Goal: Find specific page/section: Find specific page/section

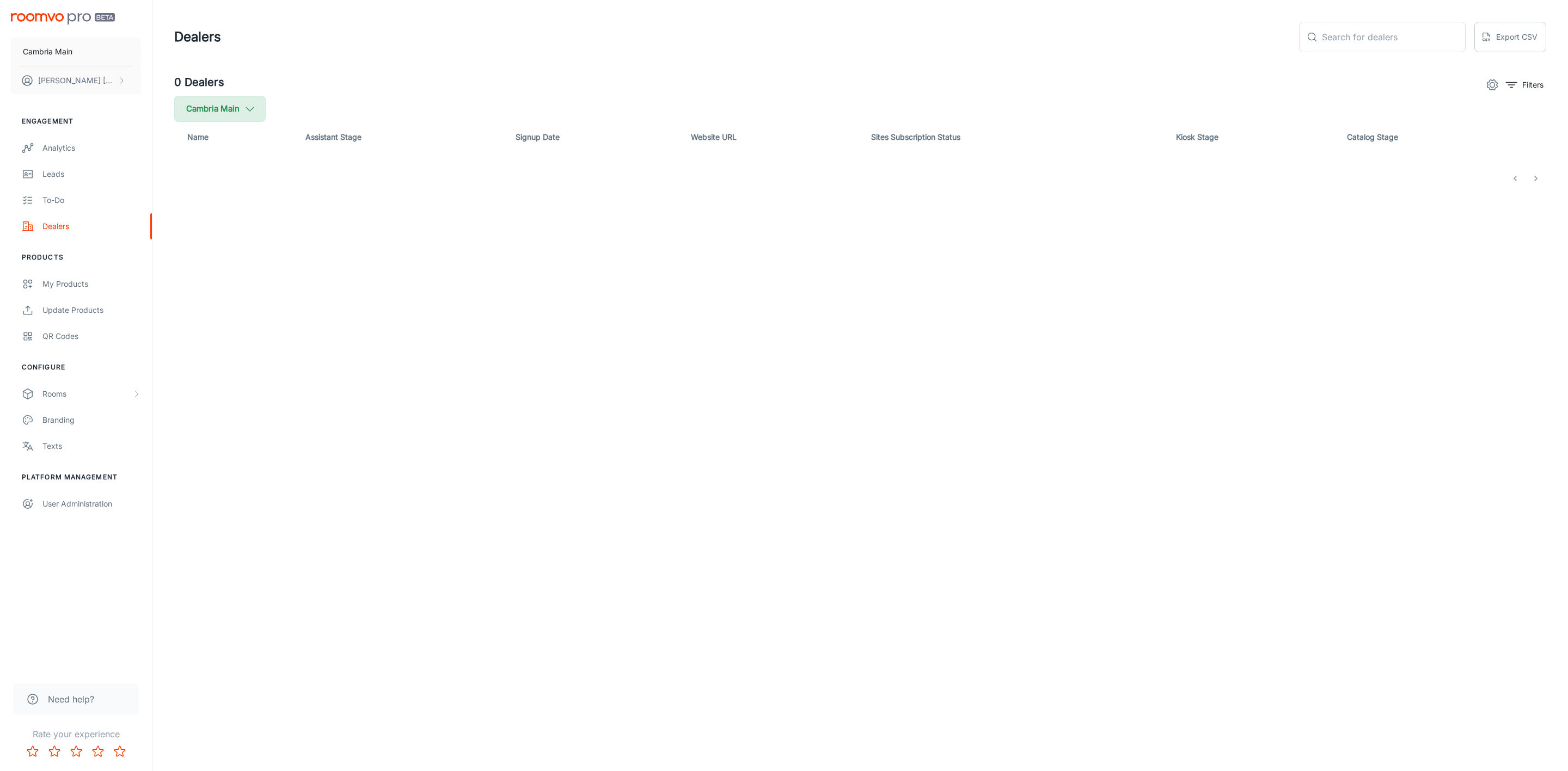
click at [238, 106] on button "Cambria Main" at bounding box center [220, 108] width 91 height 26
click at [209, 255] on span "Cambria" at bounding box center [276, 260] width 147 height 13
click at [198, 255] on input "Cambria" at bounding box center [187, 260] width 22 height 22
checkbox input "true"
click at [315, 309] on button "Apply" at bounding box center [334, 309] width 39 height 20
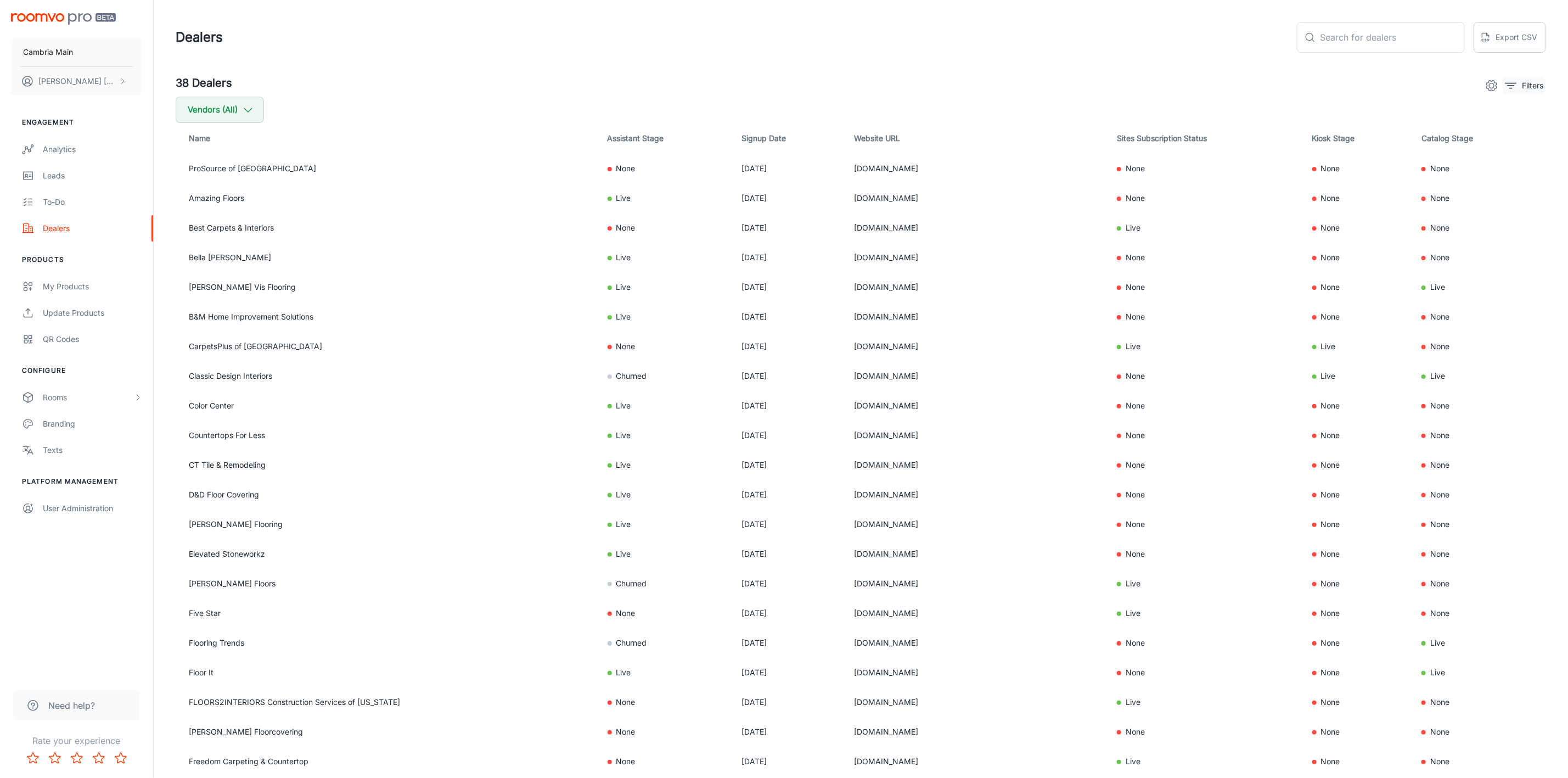
click at [1530, 82] on p "Filters" at bounding box center [1533, 86] width 22 height 12
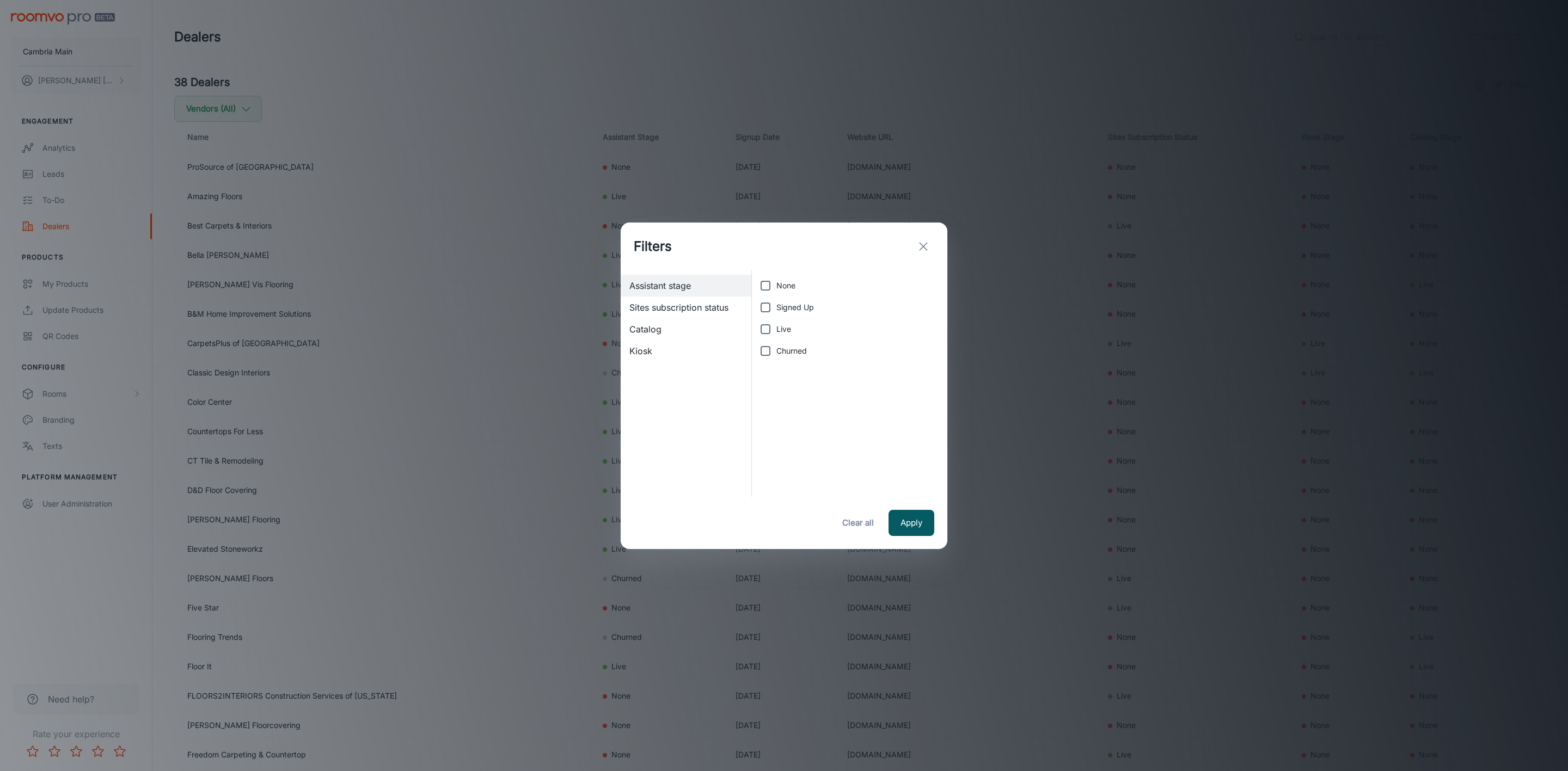
click at [780, 323] on span "Live" at bounding box center [783, 329] width 15 height 12
click at [776, 323] on input "Live" at bounding box center [766, 329] width 22 height 22
checkbox input "true"
click at [911, 524] on button "Apply" at bounding box center [911, 523] width 46 height 26
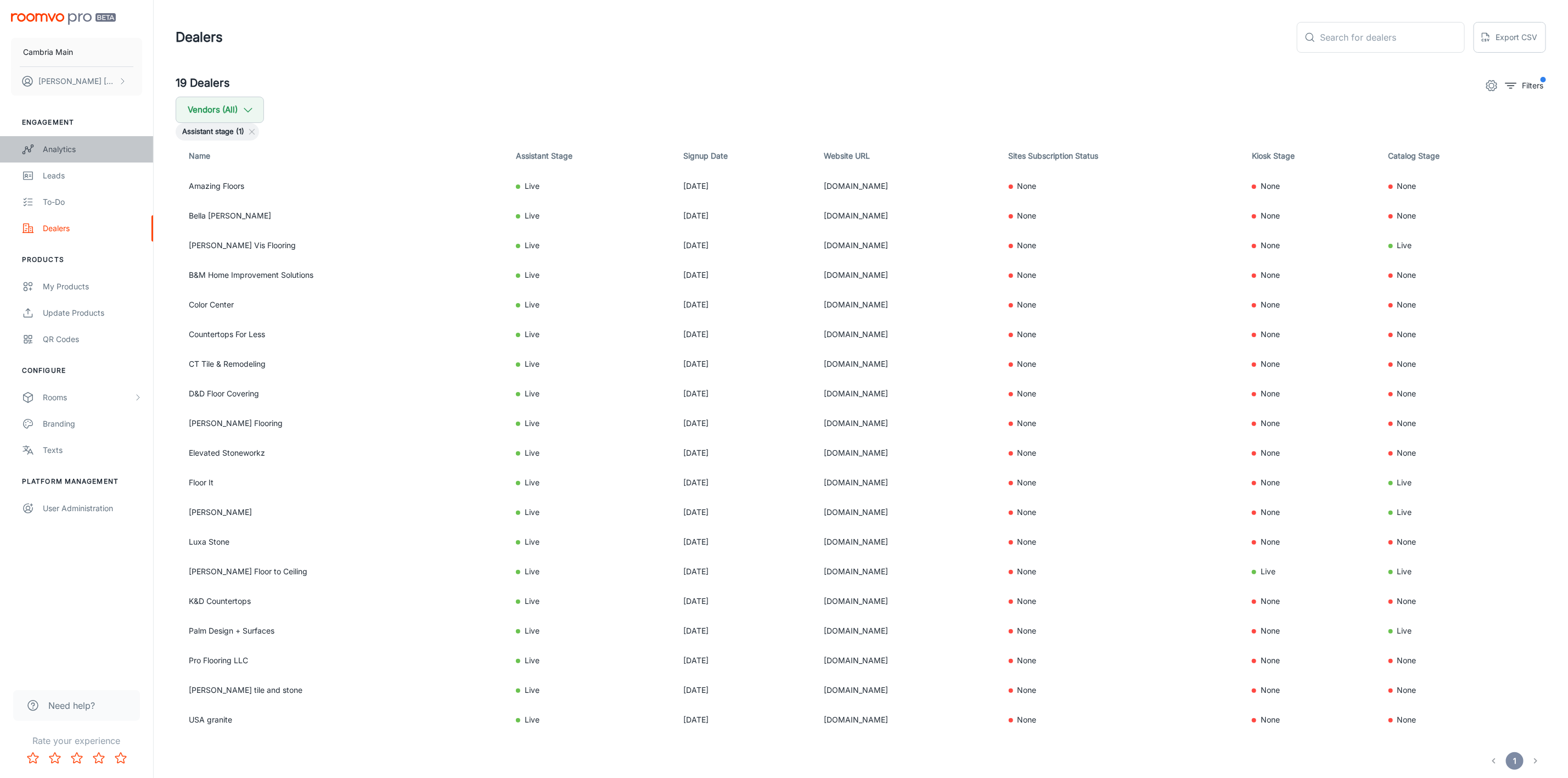
click at [50, 146] on div "Analytics" at bounding box center [92, 149] width 99 height 12
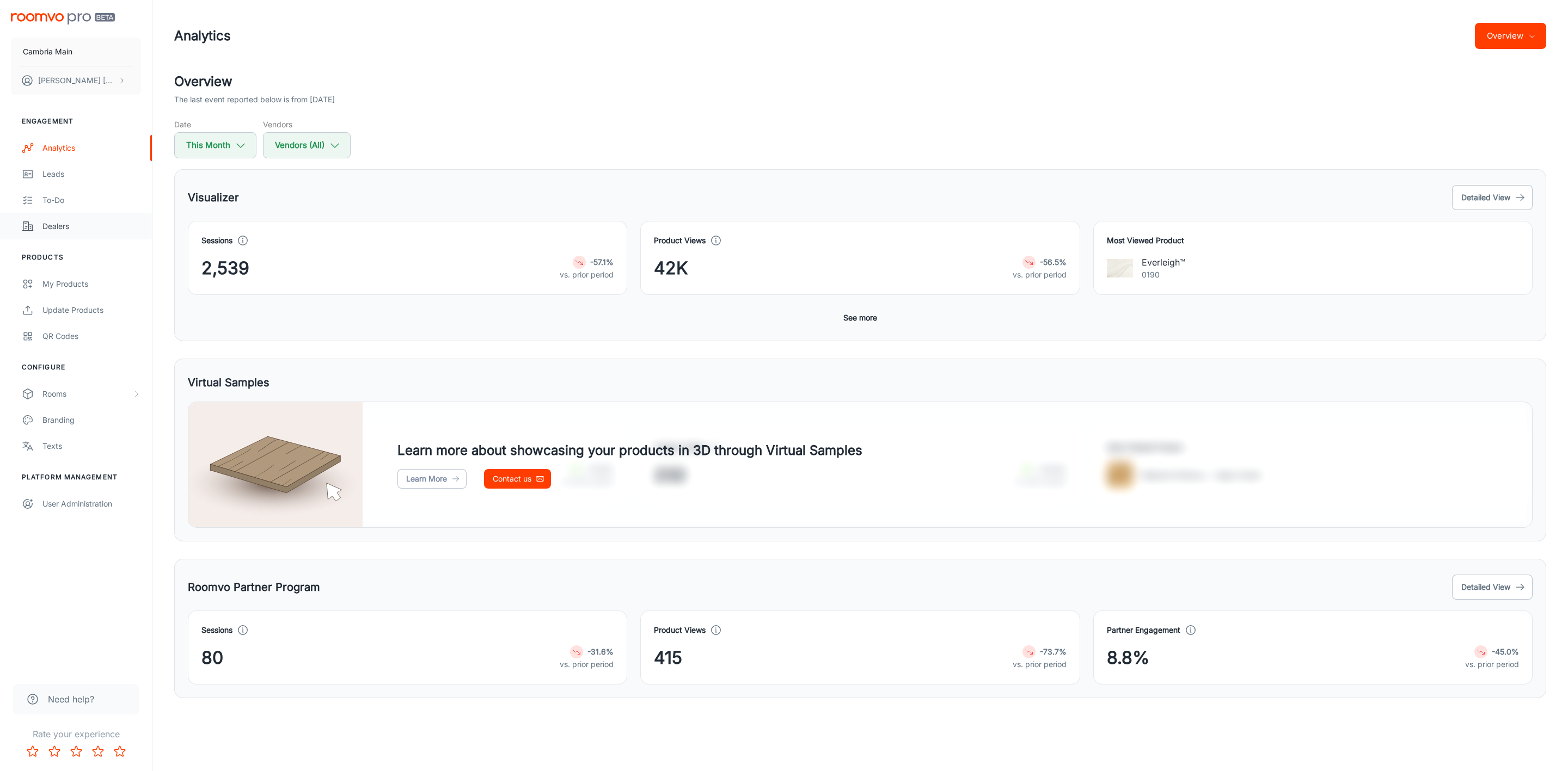
click at [59, 219] on link "Dealers" at bounding box center [76, 226] width 152 height 26
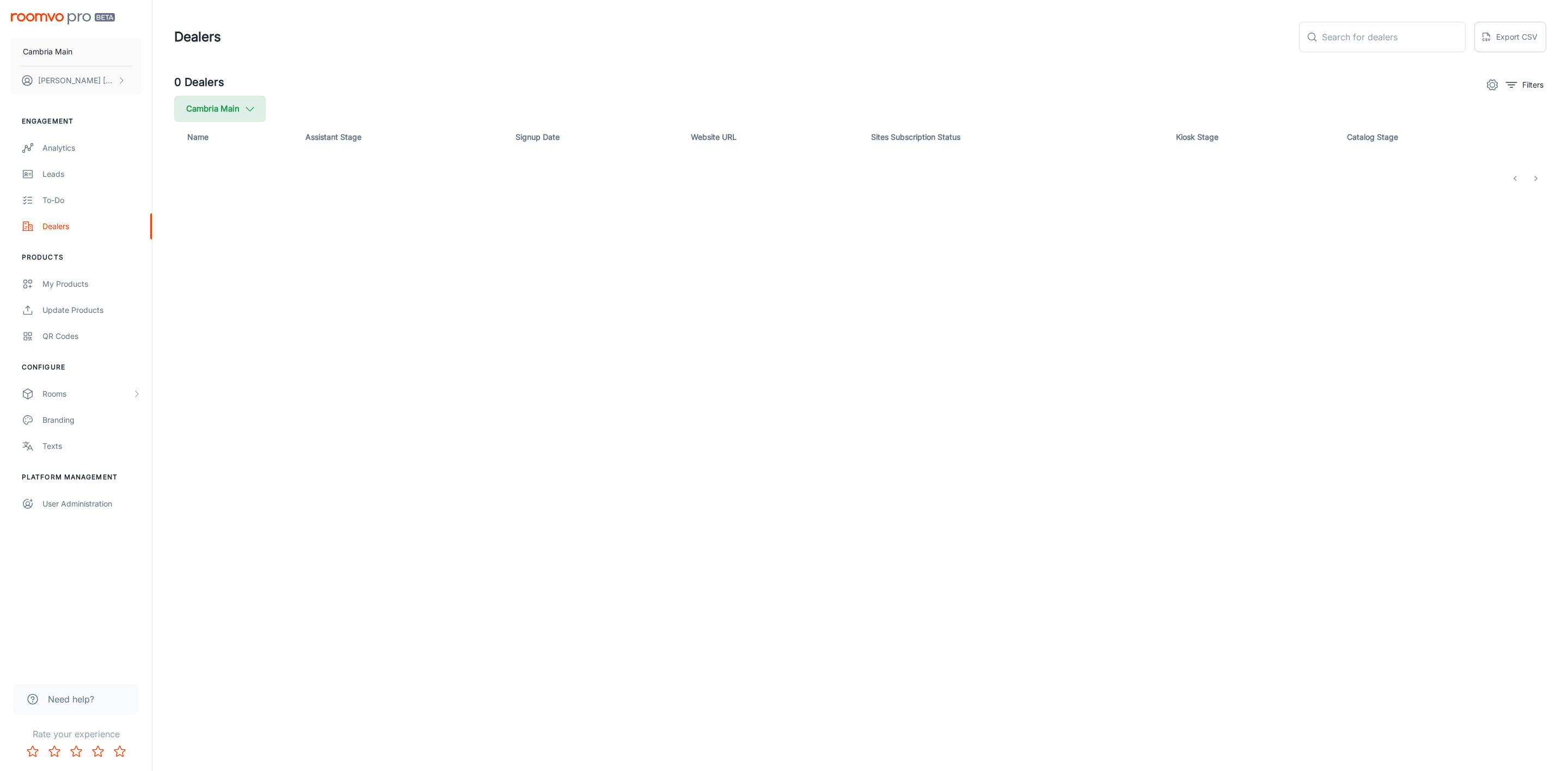
click at [260, 111] on button "Cambria Main" at bounding box center [220, 108] width 91 height 26
click at [203, 261] on span "Cambria" at bounding box center [276, 260] width 147 height 13
click at [198, 261] on input "Cambria" at bounding box center [187, 260] width 22 height 22
checkbox input "true"
click at [315, 307] on button "Apply" at bounding box center [334, 309] width 39 height 20
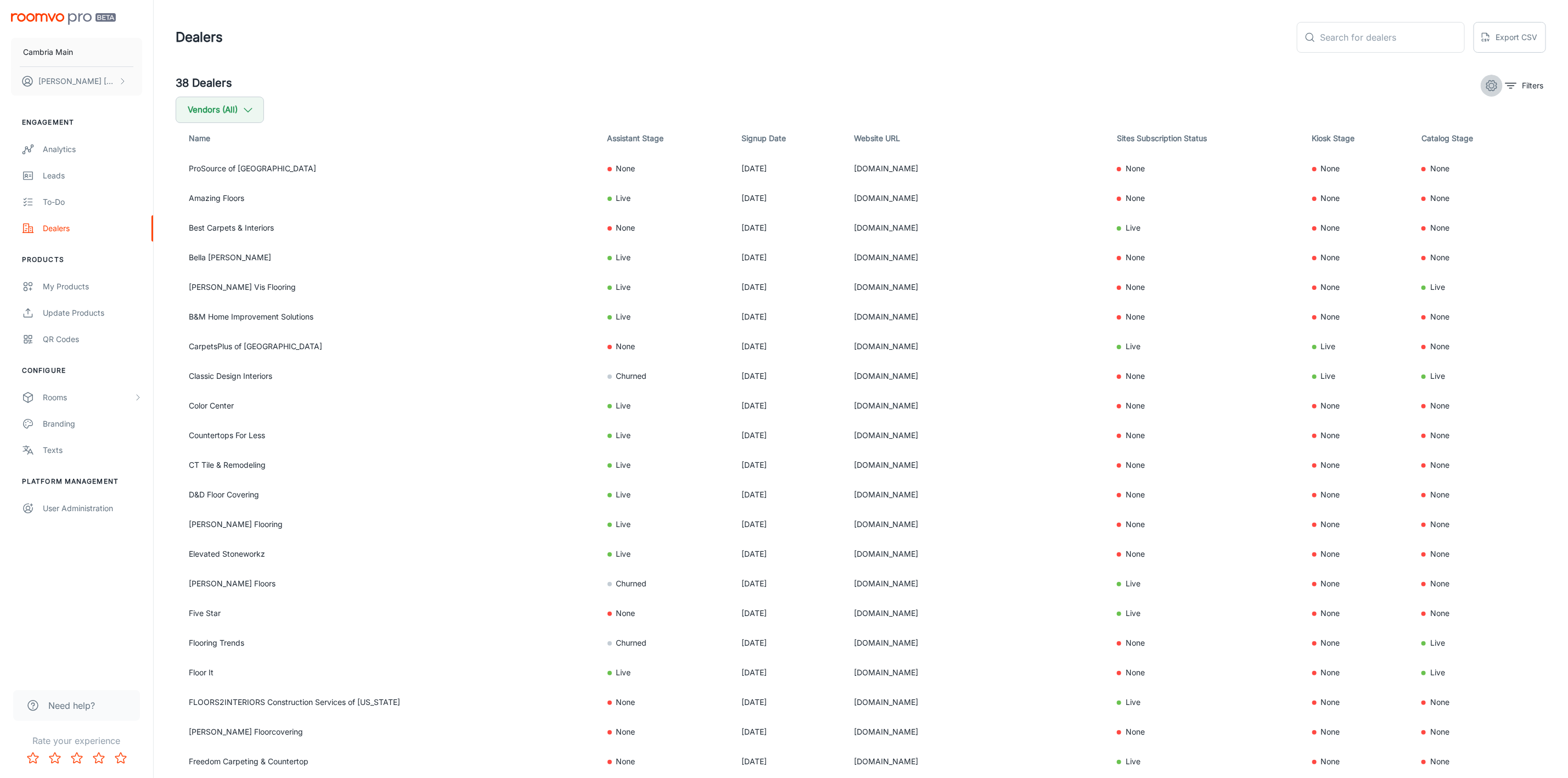
click at [1487, 84] on icon "settings" at bounding box center [1492, 86] width 13 height 13
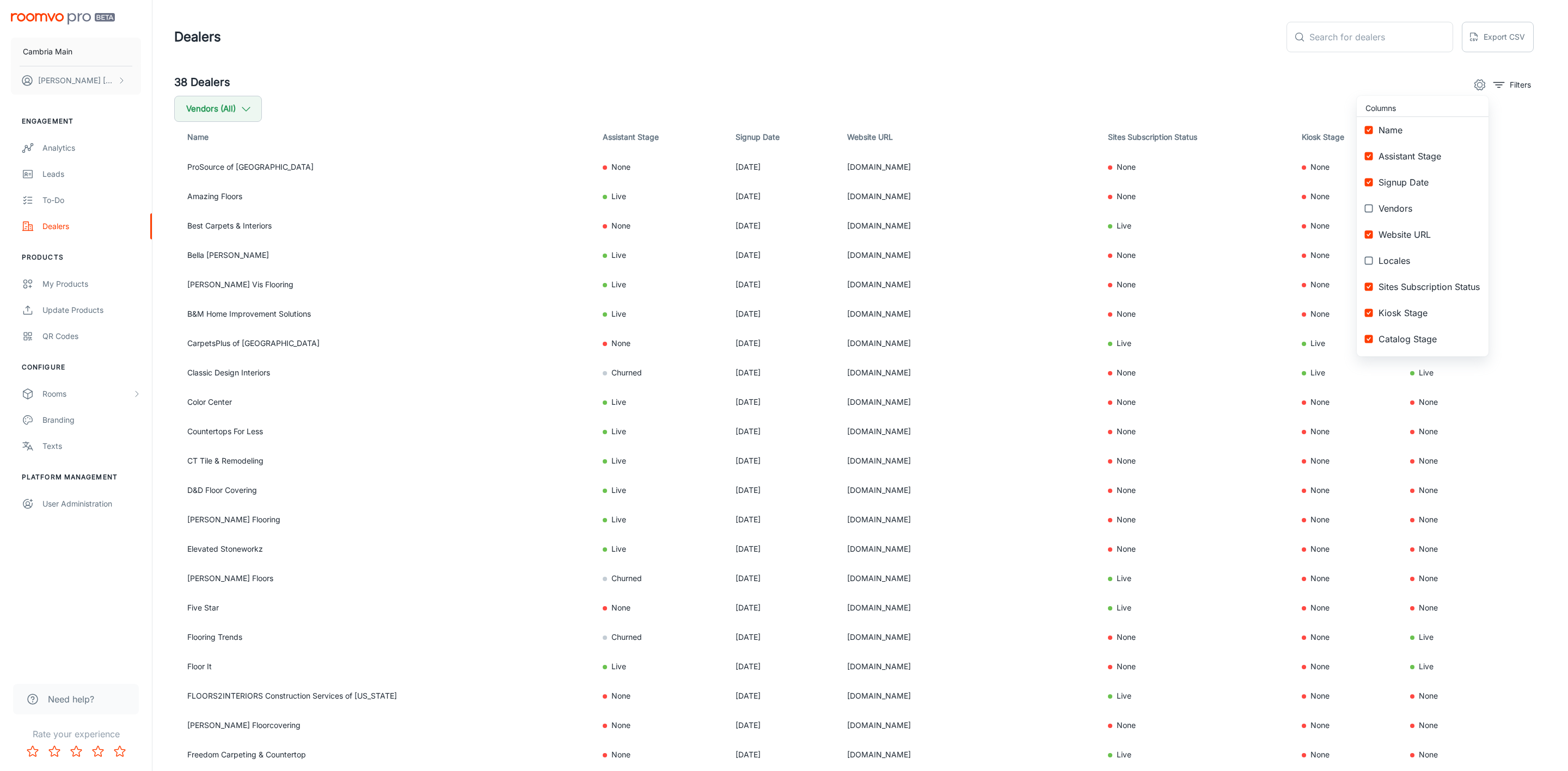
click at [1512, 79] on div at bounding box center [784, 385] width 1568 height 771
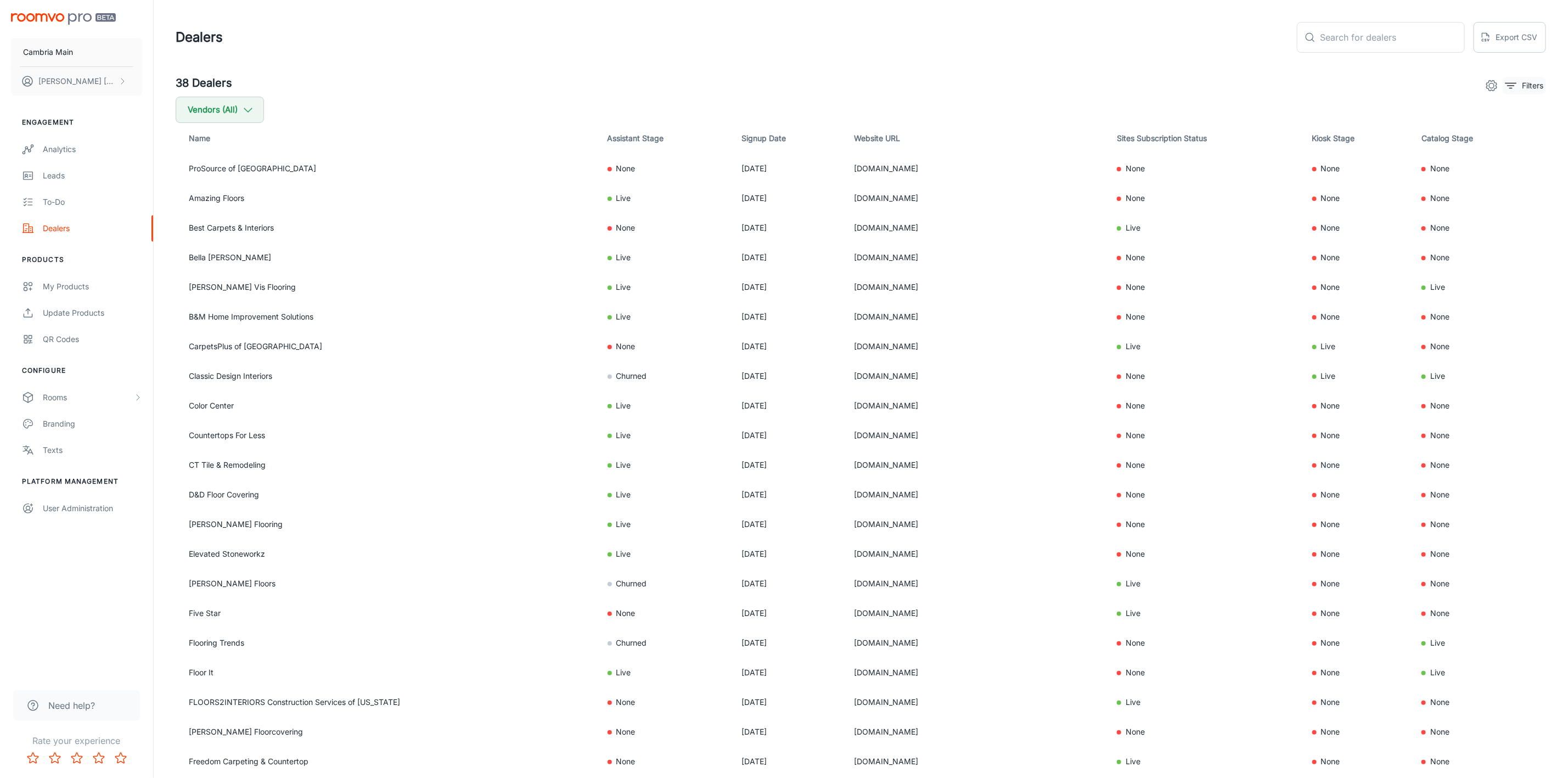
click at [1510, 81] on icon "filter" at bounding box center [1511, 86] width 13 height 13
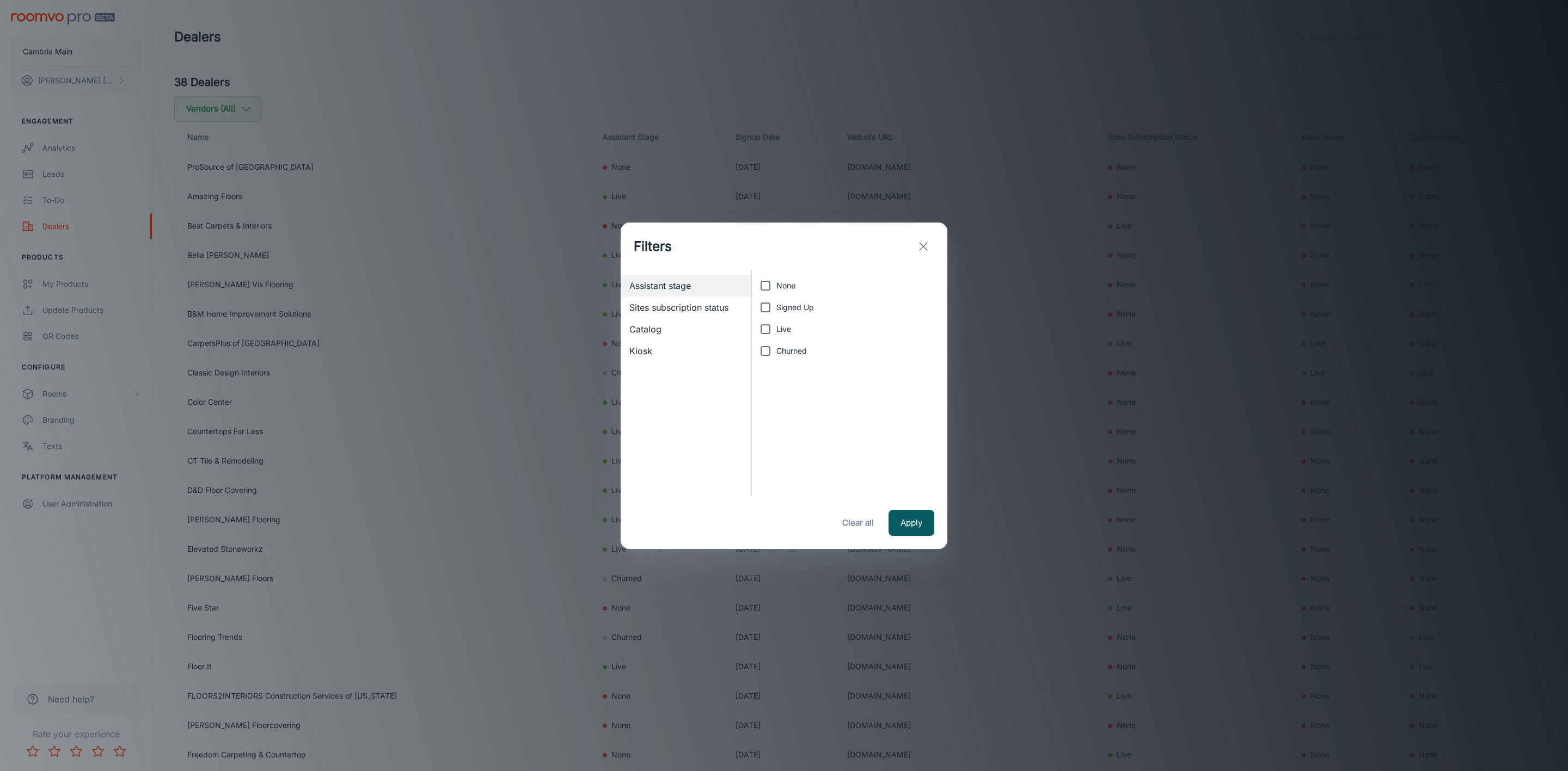
click at [789, 327] on span "Live" at bounding box center [783, 329] width 15 height 12
click at [776, 327] on input "Live" at bounding box center [766, 329] width 22 height 22
checkbox input "true"
click at [902, 523] on button "Apply" at bounding box center [911, 523] width 46 height 26
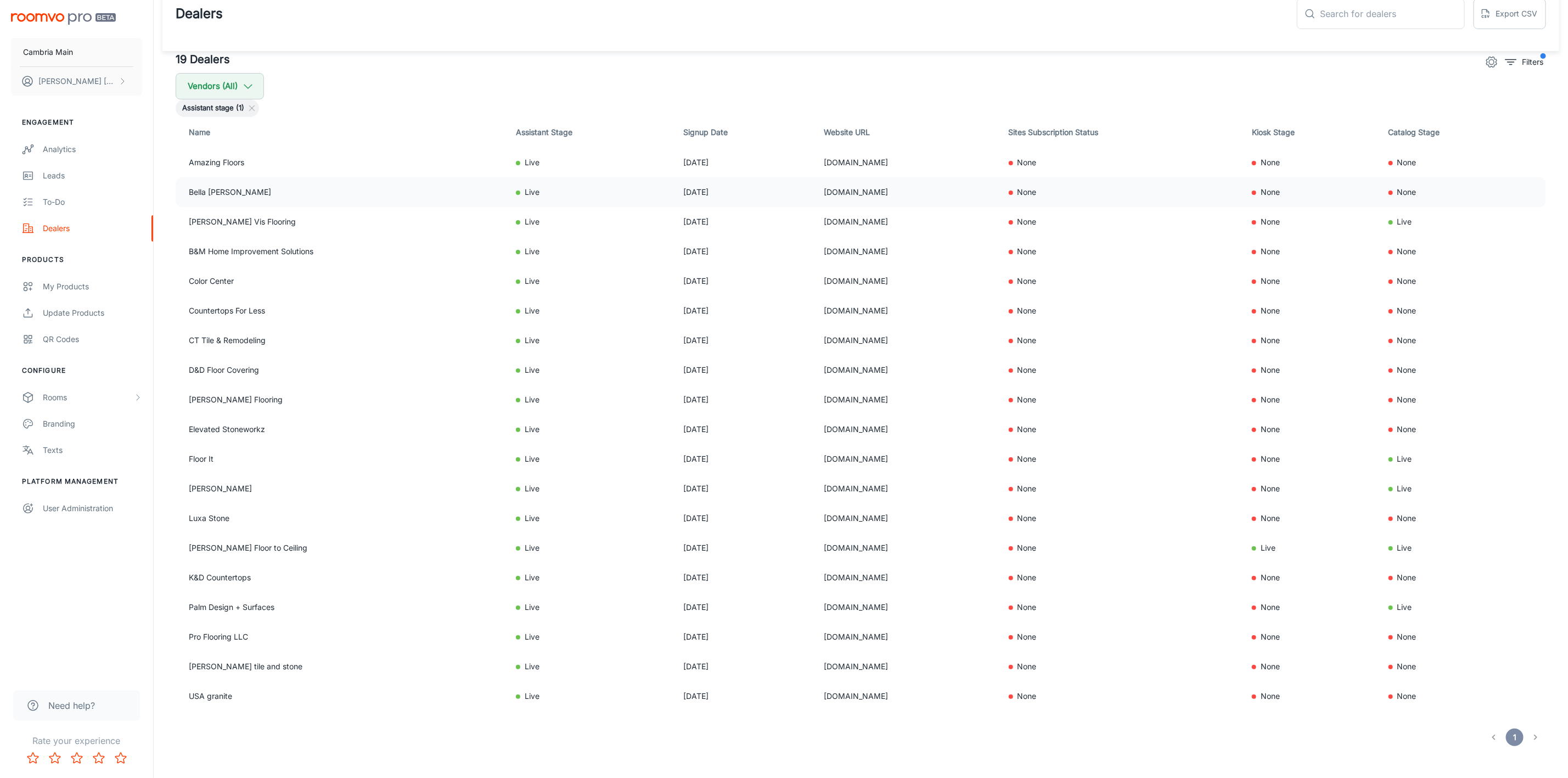
scroll to position [35, 0]
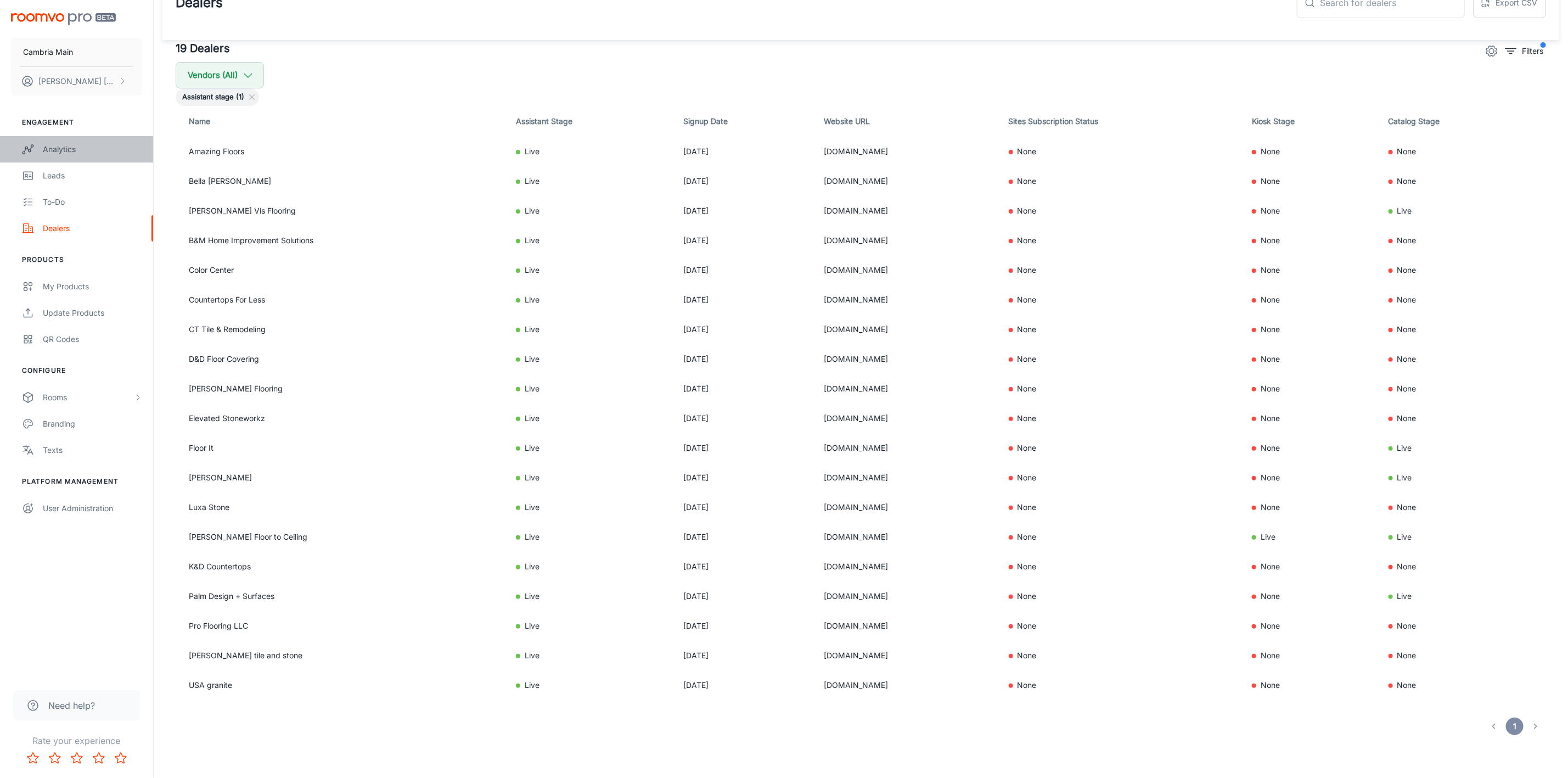
click at [70, 148] on div "Analytics" at bounding box center [92, 149] width 99 height 12
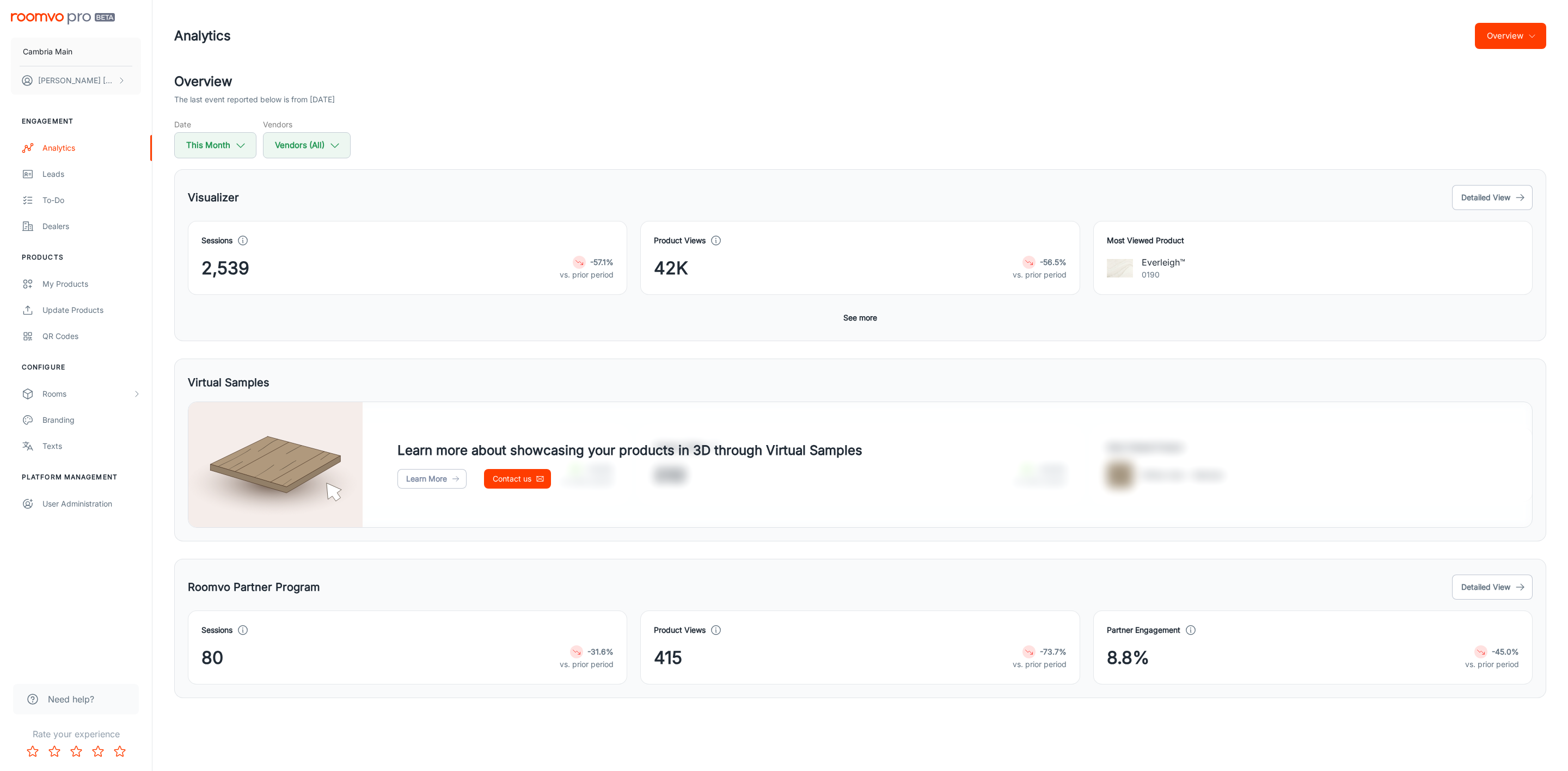
click at [1534, 32] on icon "button" at bounding box center [1533, 36] width 9 height 9
click at [1462, 84] on li "Visualizer" at bounding box center [1483, 82] width 126 height 20
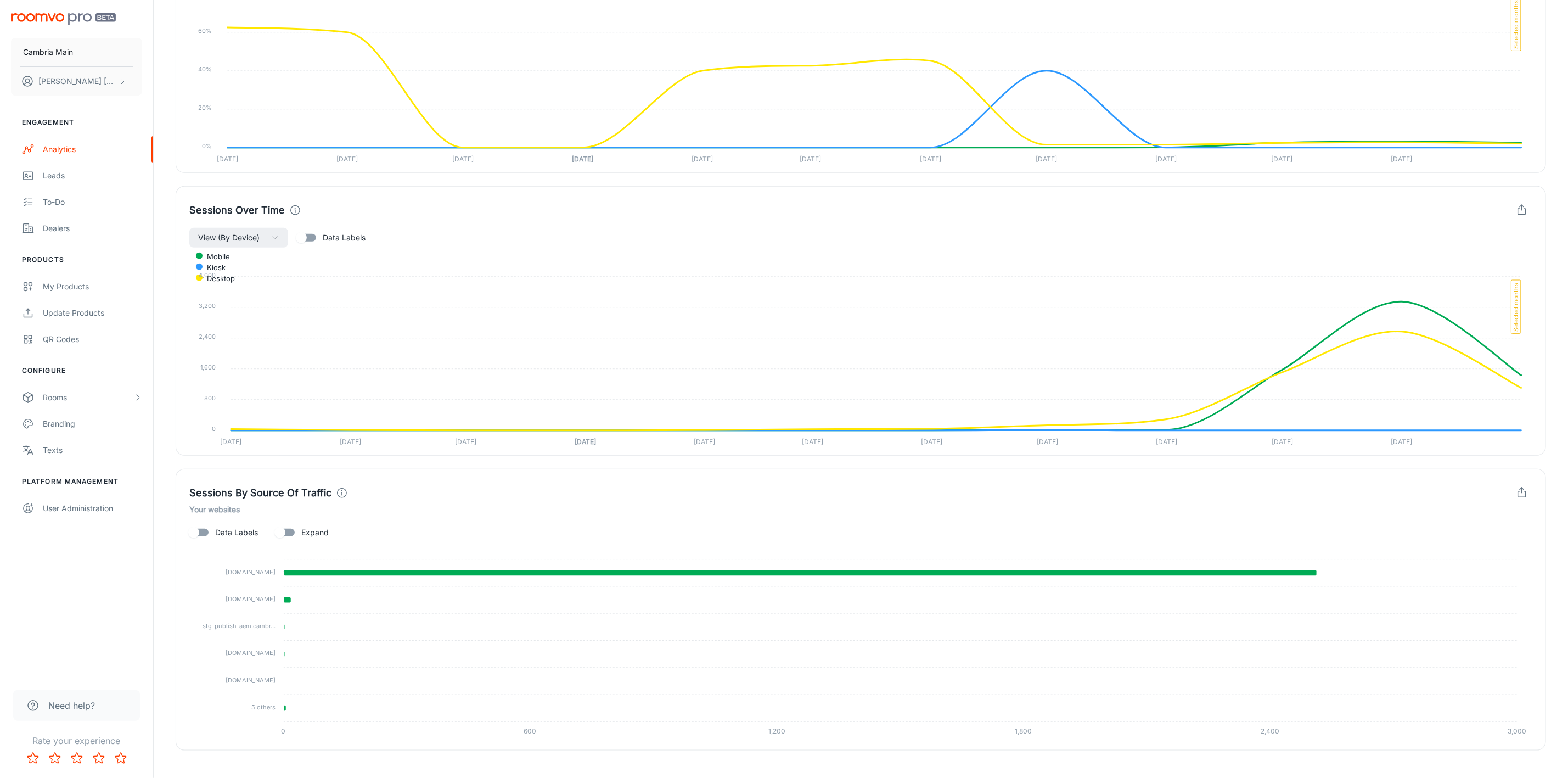
scroll to position [556, 0]
